Goal: Transaction & Acquisition: Purchase product/service

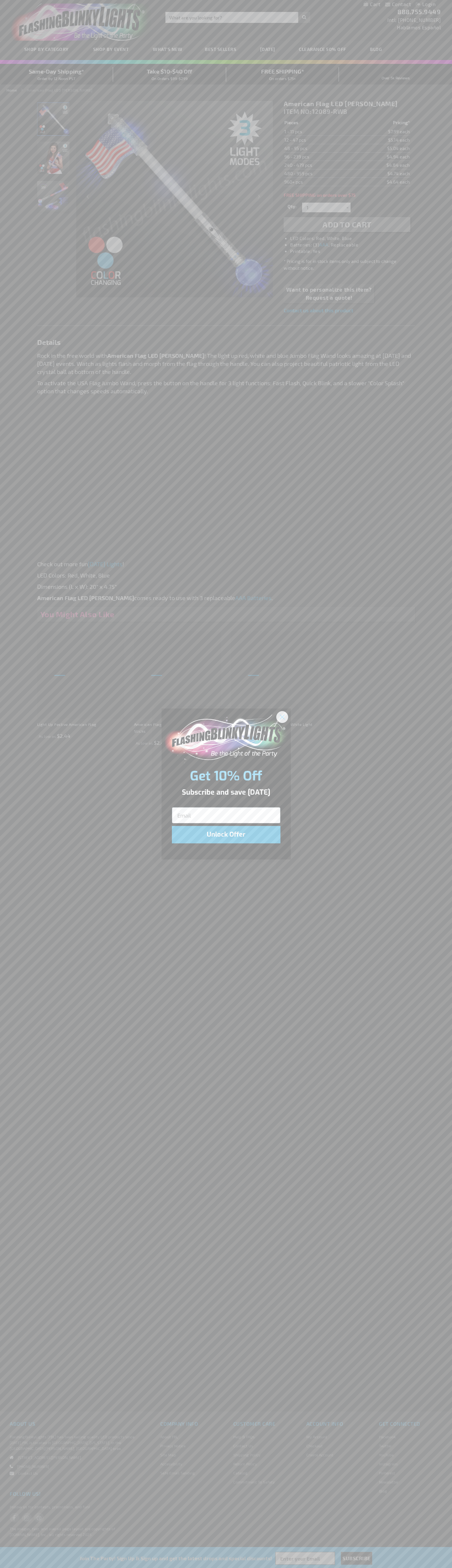
click at [282, 716] on icon "Close dialog" at bounding box center [281, 716] width 4 height 4
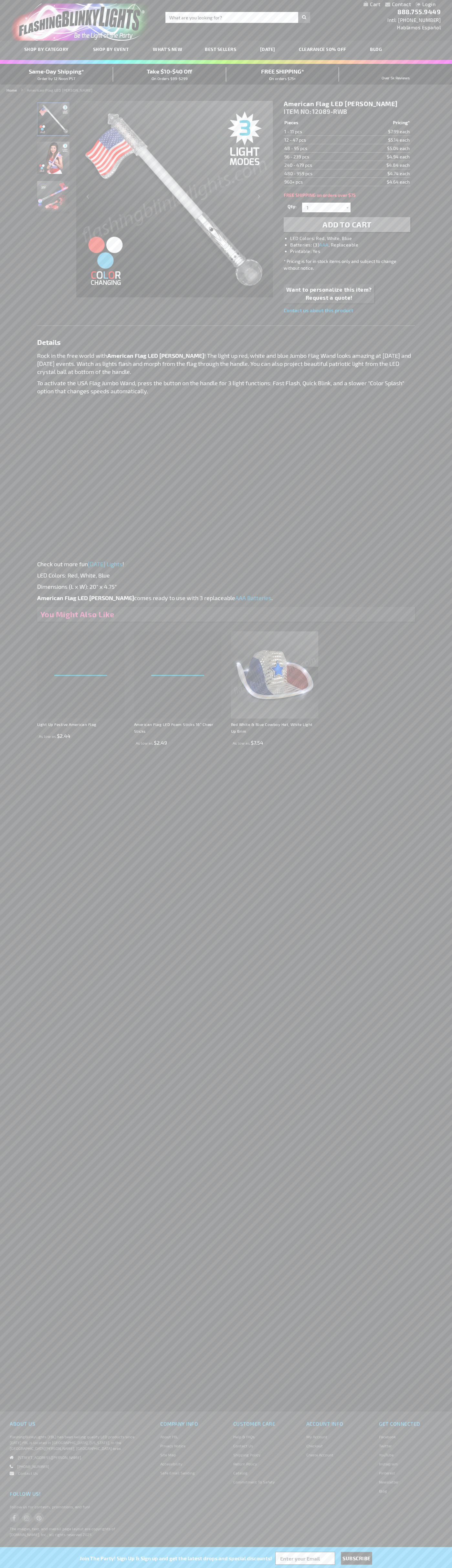
click at [353, 239] on li "LED Colors: Red, White, Blue" at bounding box center [353, 238] width 126 height 7
click at [347, 225] on span "Add to Cart" at bounding box center [347, 224] width 49 height 9
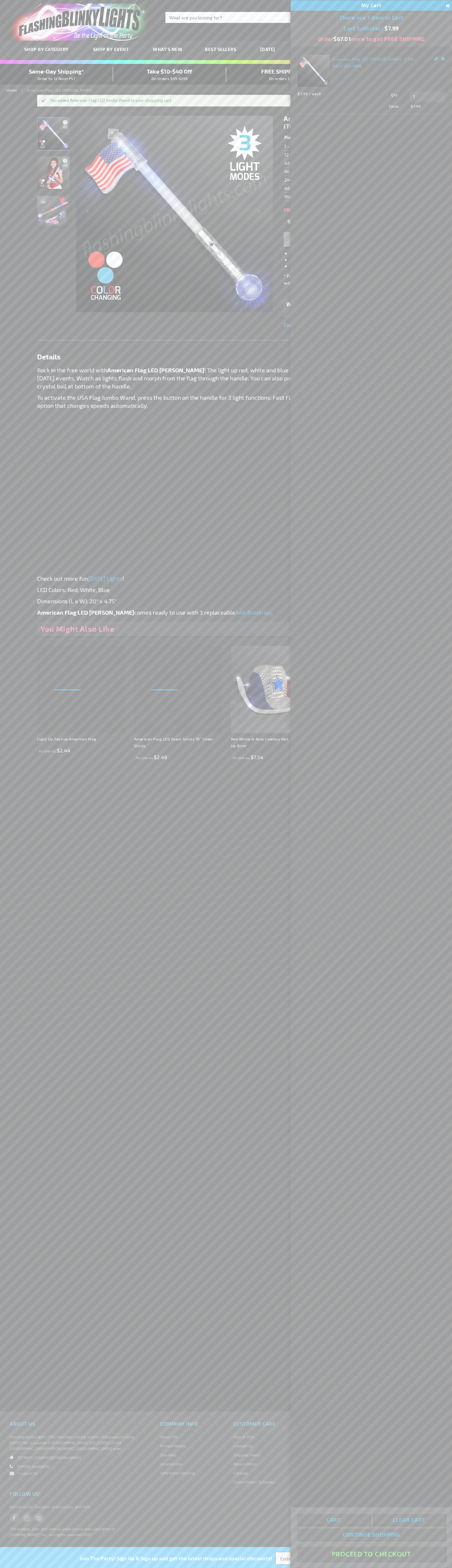
click at [371, 1554] on button "Proceed To Checkout" at bounding box center [371, 1554] width 148 height 15
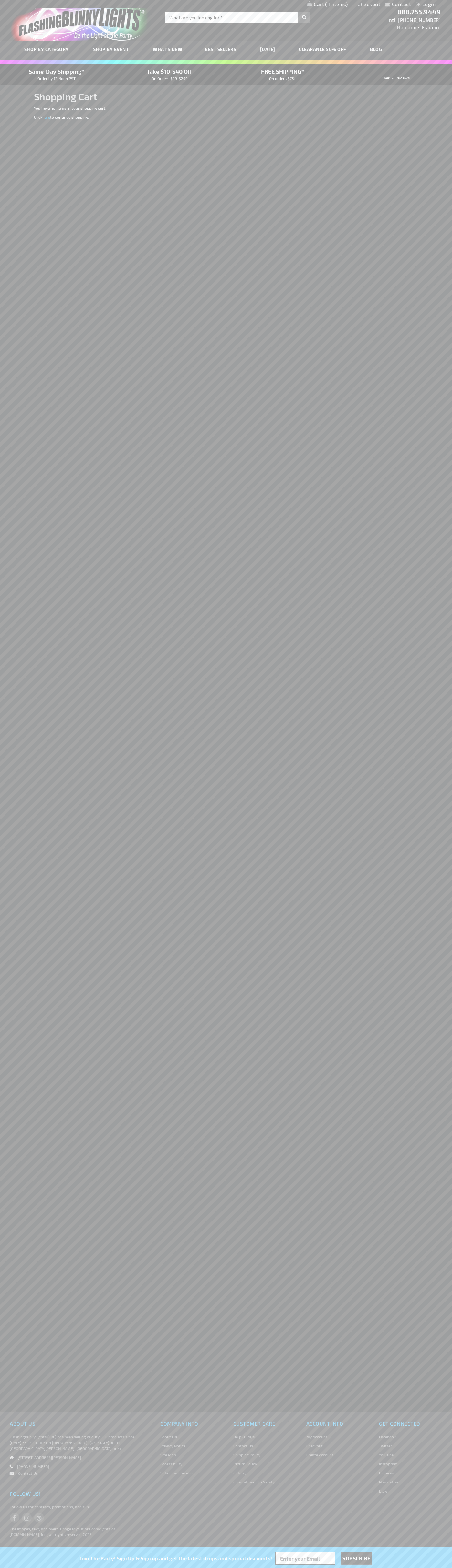
click at [57, 74] on span "Same-Day Shipping*" at bounding box center [56, 71] width 55 height 7
click at [369, 4] on link "Checkout" at bounding box center [369, 4] width 23 height 6
click at [57, 74] on span "Same-Day Shipping*" at bounding box center [56, 71] width 55 height 7
click at [369, 4] on link "Checkout" at bounding box center [369, 4] width 23 height 6
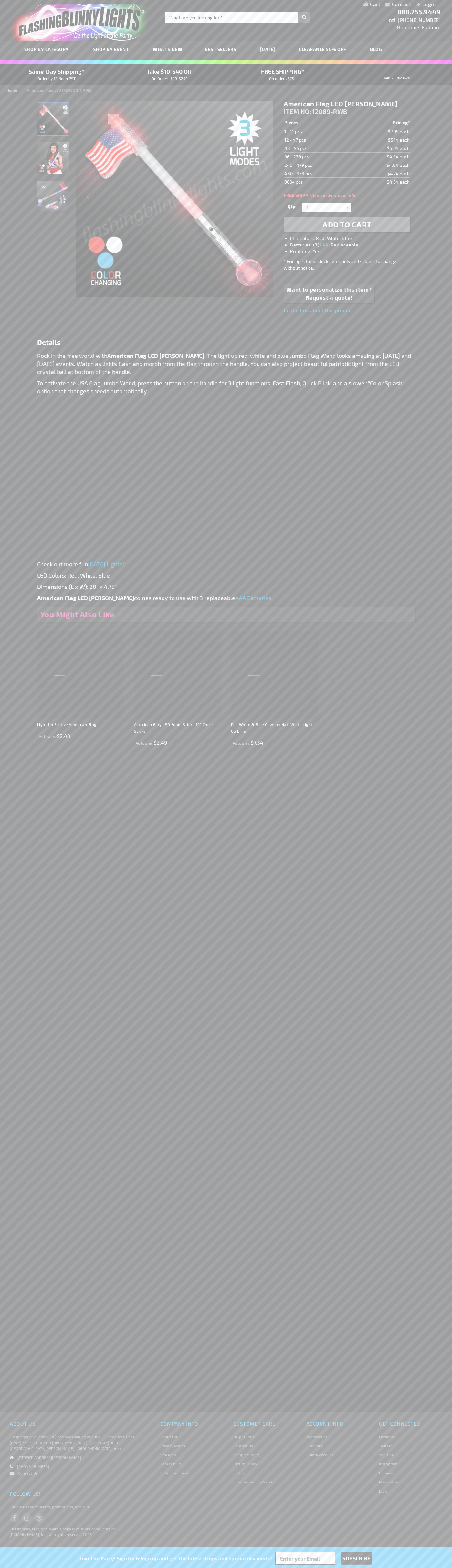
click at [353, 239] on li "LED Colors: Red, White, Blue" at bounding box center [353, 238] width 126 height 7
click at [54, 121] on img "Flashing American Flag LED Jumbo Wand" at bounding box center [53, 119] width 32 height 32
click at [347, 104] on h1 "American Flag LED [PERSON_NAME]" at bounding box center [346, 103] width 126 height 8
click at [318, 131] on td "1 - 11 pcs" at bounding box center [317, 131] width 69 height 9
click at [318, 140] on td "12 - 47 pcs" at bounding box center [317, 140] width 69 height 9
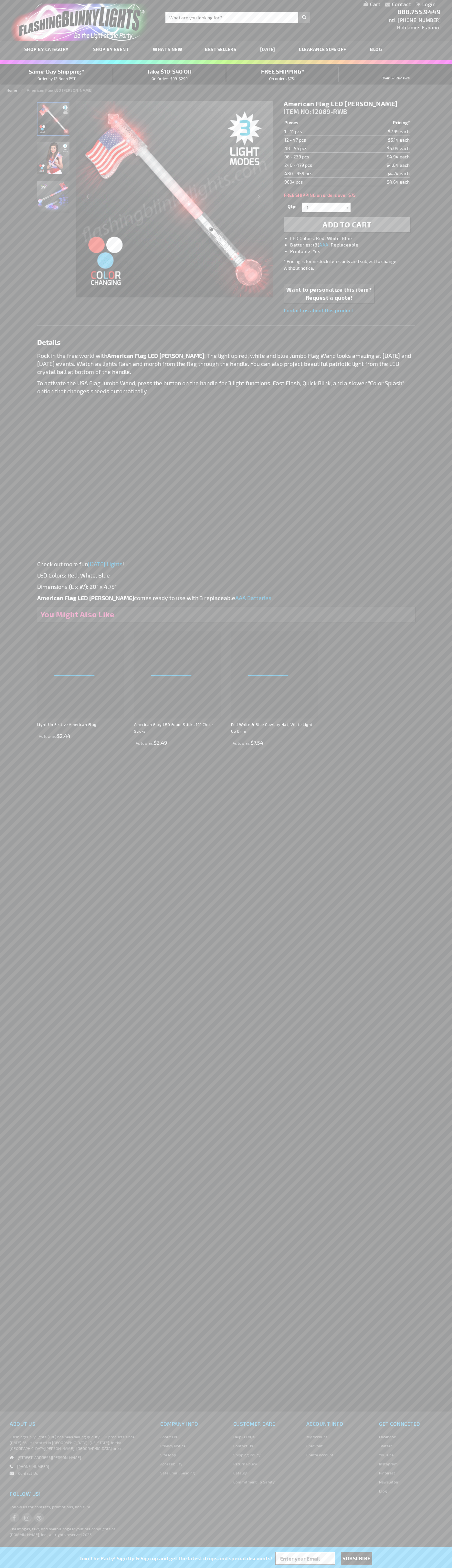
click at [318, 149] on td "48 - 95 pcs" at bounding box center [317, 149] width 69 height 9
click at [318, 157] on td "96 - 239 pcs" at bounding box center [317, 157] width 69 height 9
click at [318, 165] on td "240 - 479 pcs" at bounding box center [317, 165] width 69 height 9
click at [318, 173] on td "480 - 959 pcs" at bounding box center [317, 173] width 69 height 9
